Goal: Information Seeking & Learning: Learn about a topic

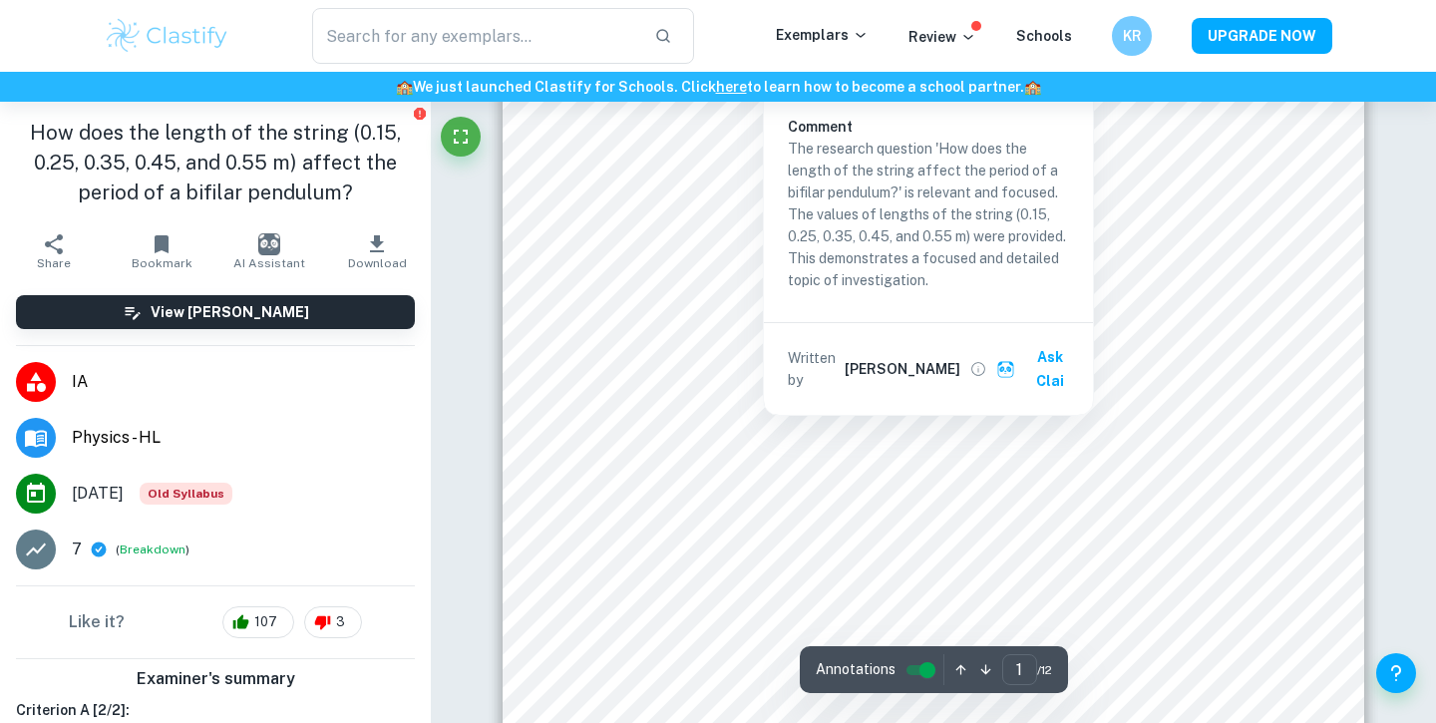
scroll to position [508, 0]
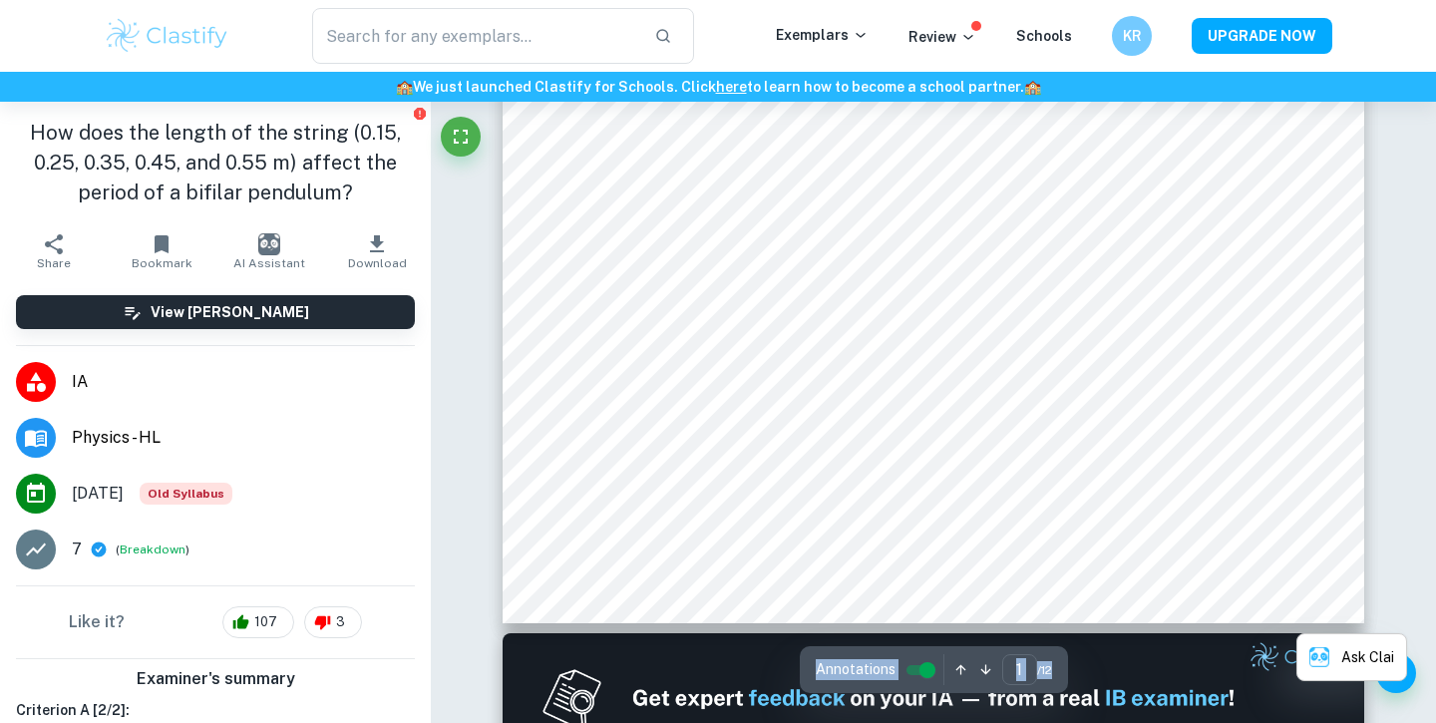
scroll to position [785, 0]
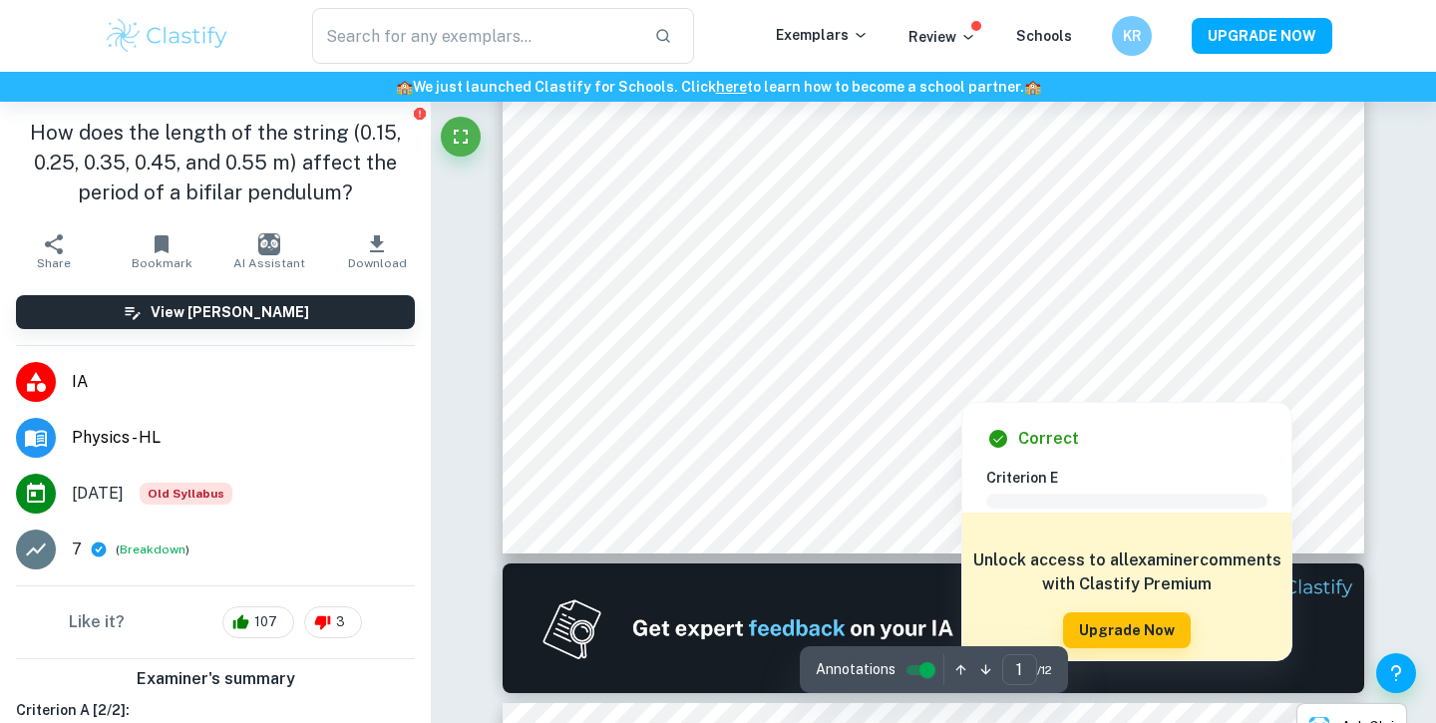
click at [1231, 499] on span at bounding box center [1126, 501] width 281 height 14
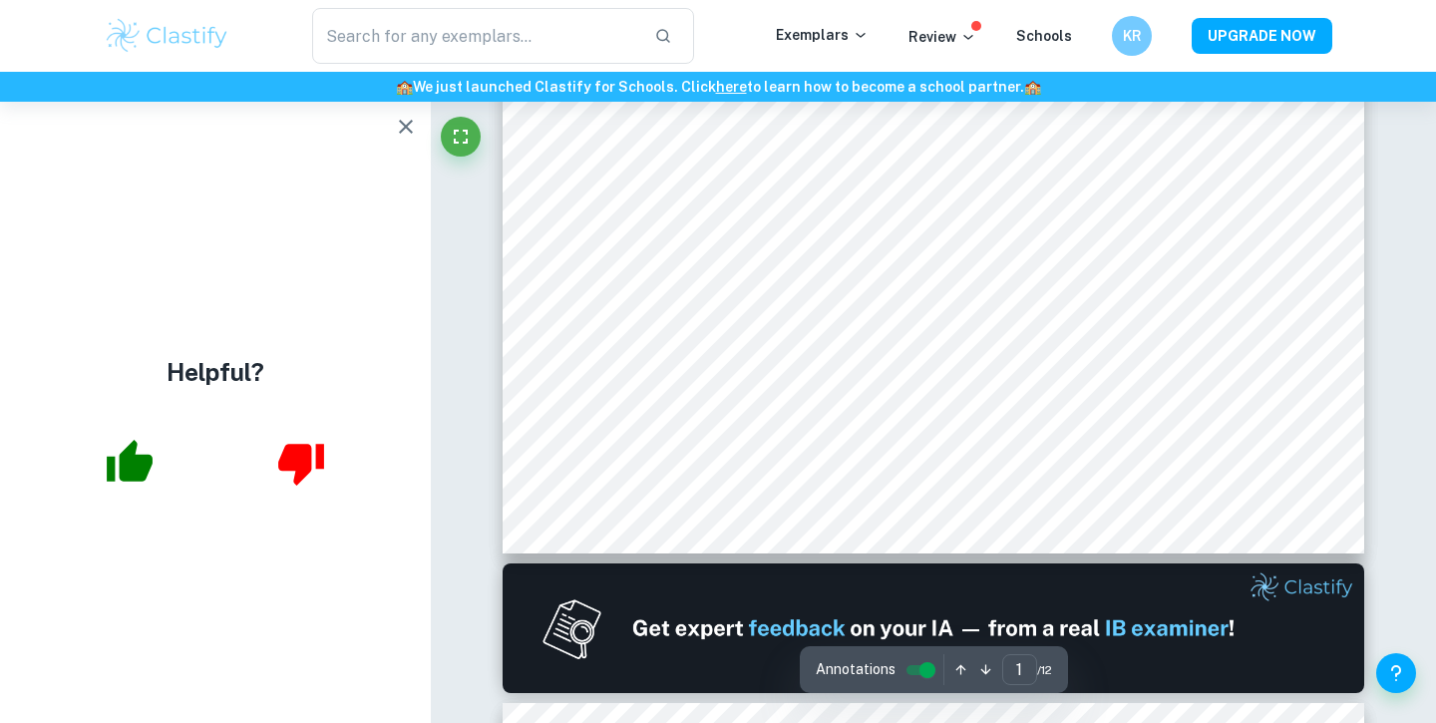
click at [393, 131] on button "button" at bounding box center [406, 127] width 40 height 40
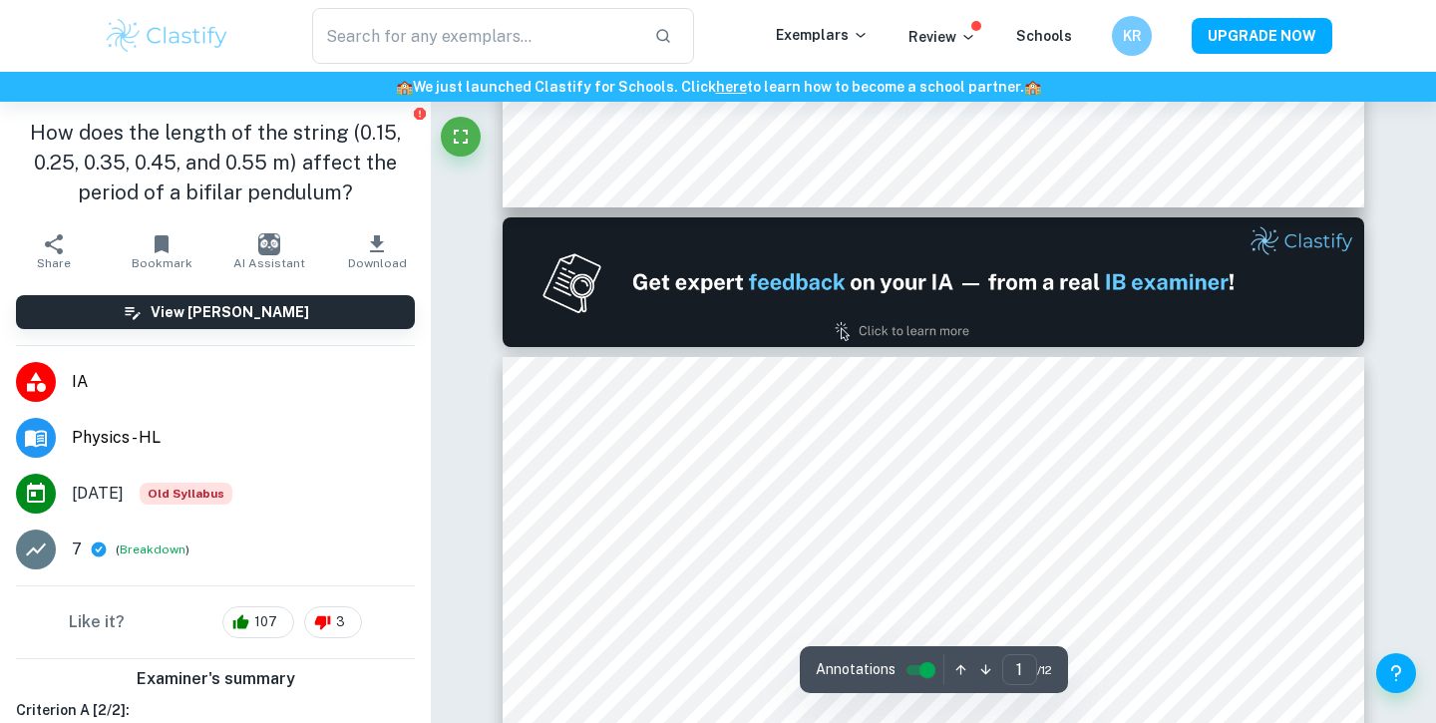
type input "2"
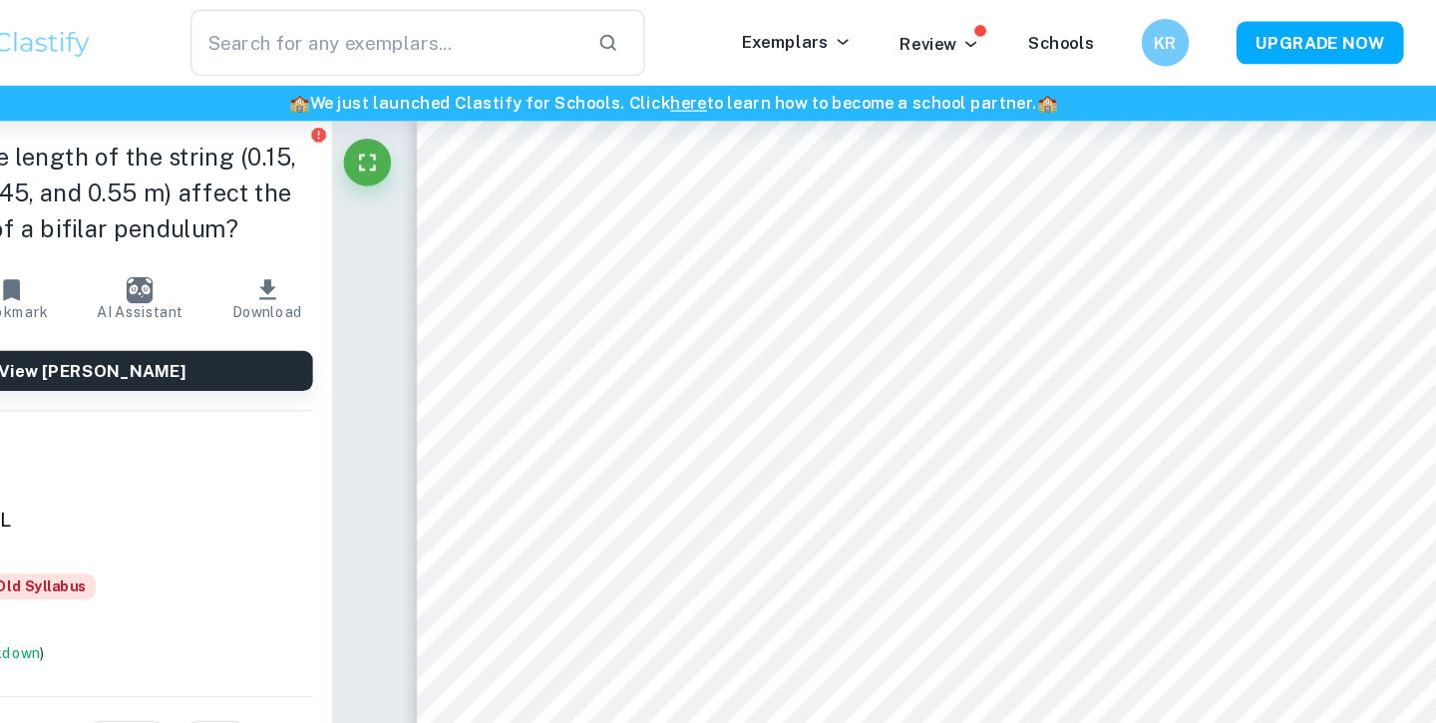
scroll to position [1799, 0]
